Goal: Find specific page/section: Find specific page/section

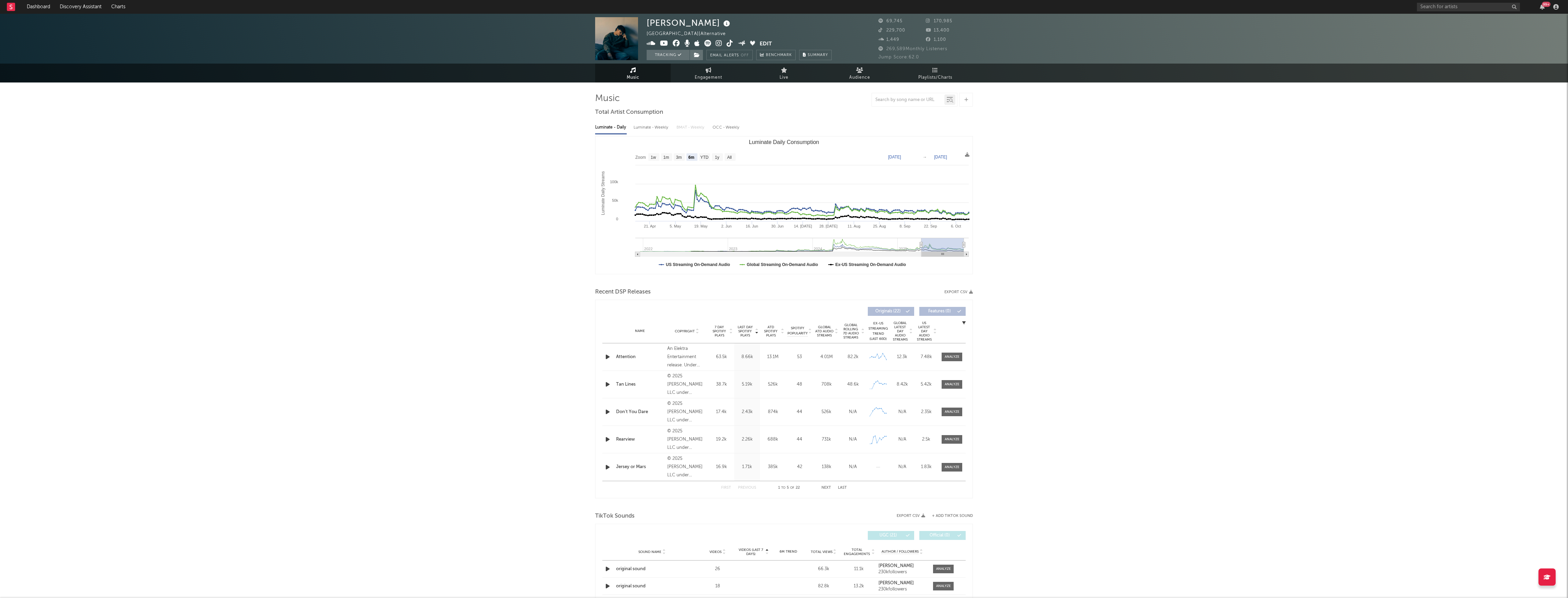
select select "6m"
click at [1441, 7] on input "text" at bounding box center [1468, 7] width 103 height 9
type input "[PERSON_NAME] pl"
drag, startPoint x: 1489, startPoint y: 15, endPoint x: 1478, endPoint y: 27, distance: 16.3
click at [1489, 15] on link "[PERSON_NAME]" at bounding box center [1468, 23] width 103 height 23
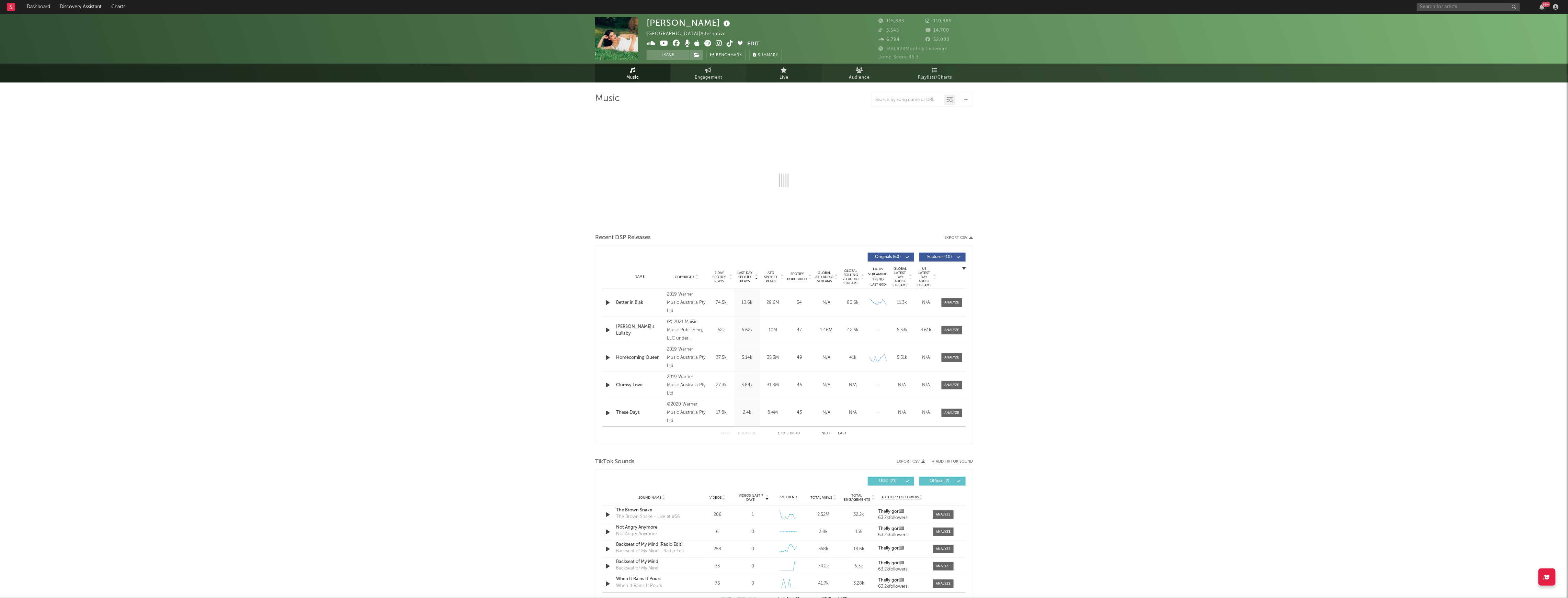
select select "6m"
